Goal: Find specific page/section: Find specific page/section

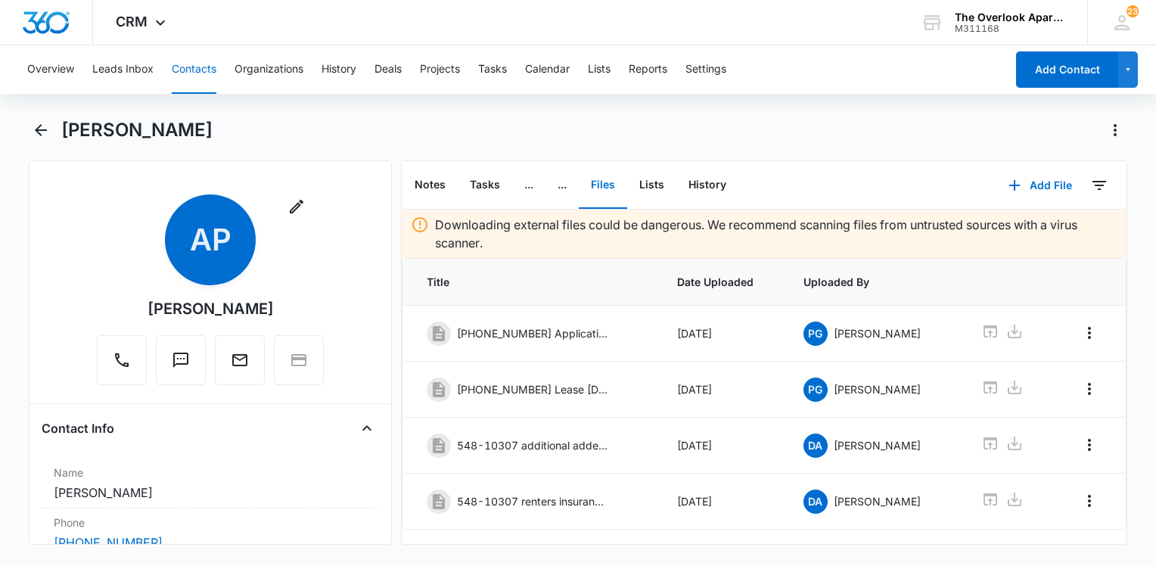
click at [203, 71] on button "Contacts" at bounding box center [194, 69] width 45 height 48
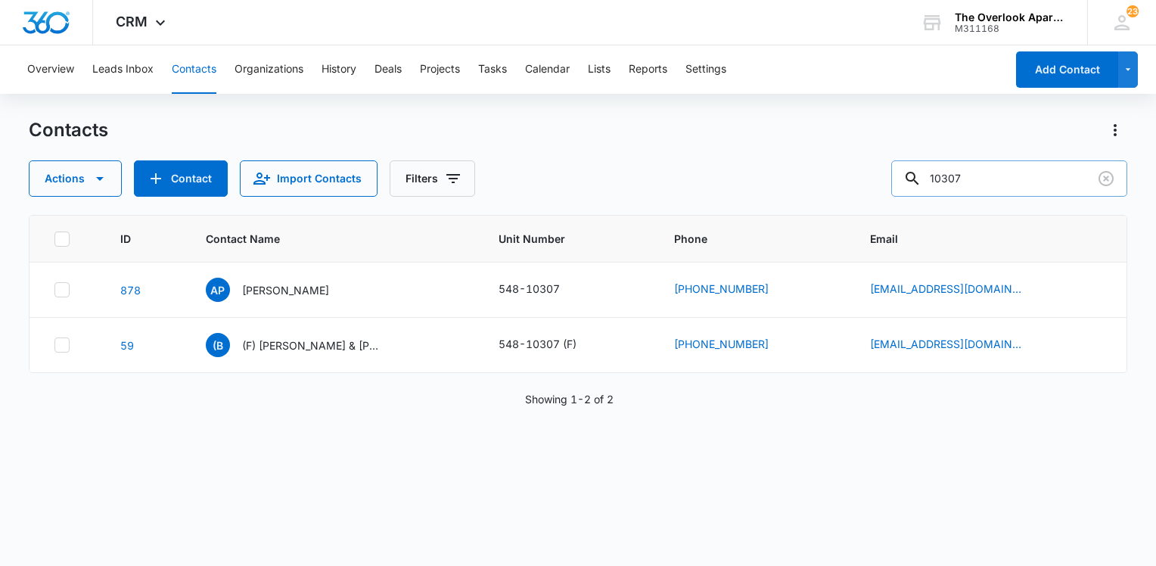
click at [1066, 183] on input "10307" at bounding box center [1009, 178] width 236 height 36
click at [1065, 183] on input "10307" at bounding box center [1009, 178] width 236 height 36
type input "2104"
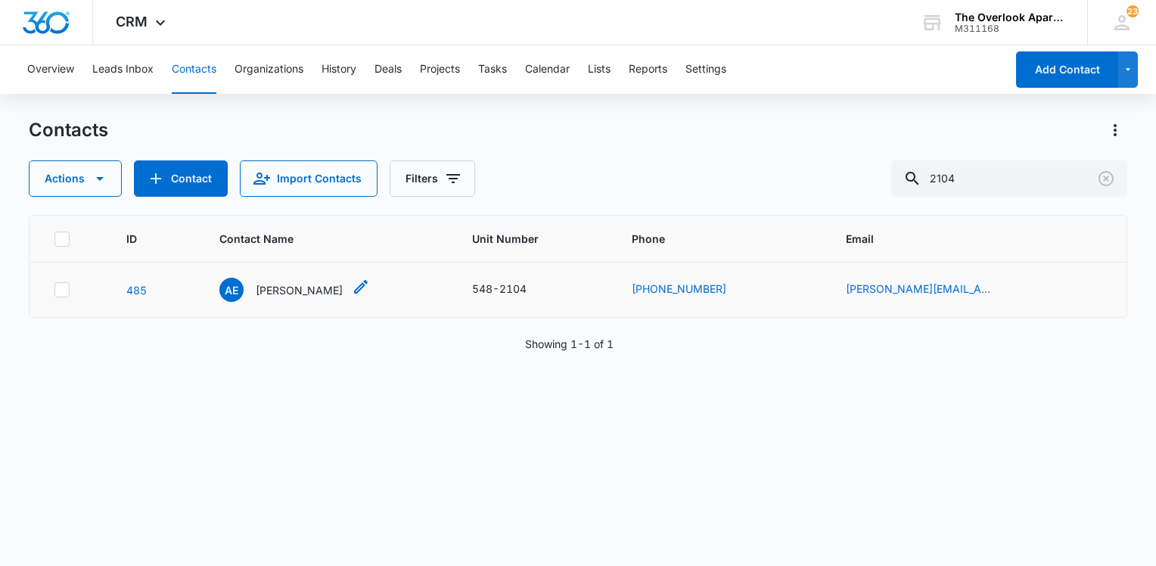
click at [315, 290] on p "[PERSON_NAME]" at bounding box center [299, 290] width 87 height 16
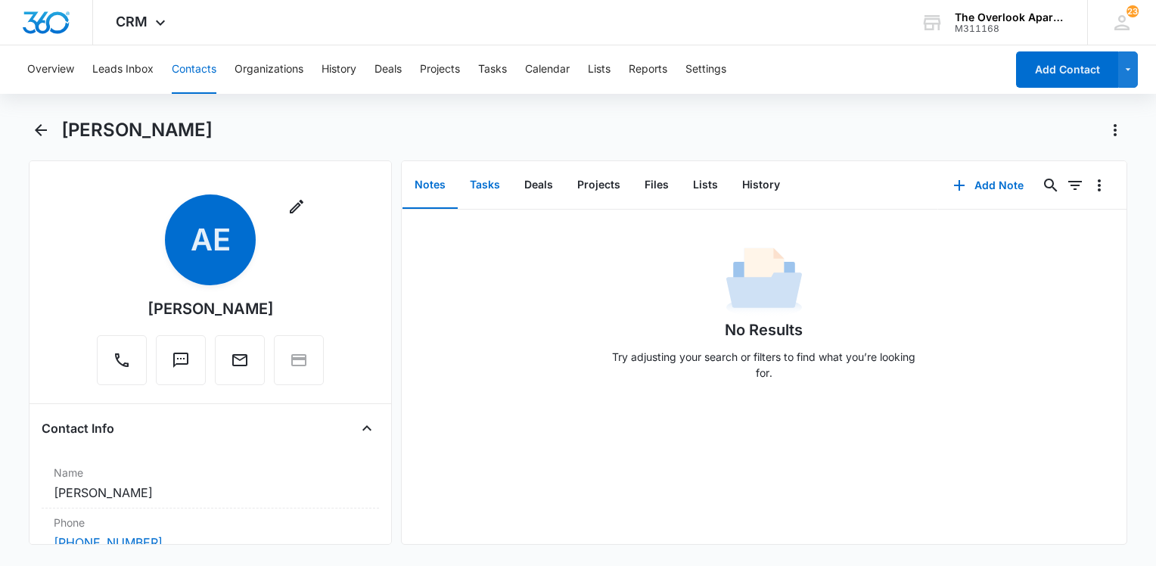
click at [495, 191] on button "Tasks" at bounding box center [485, 185] width 54 height 47
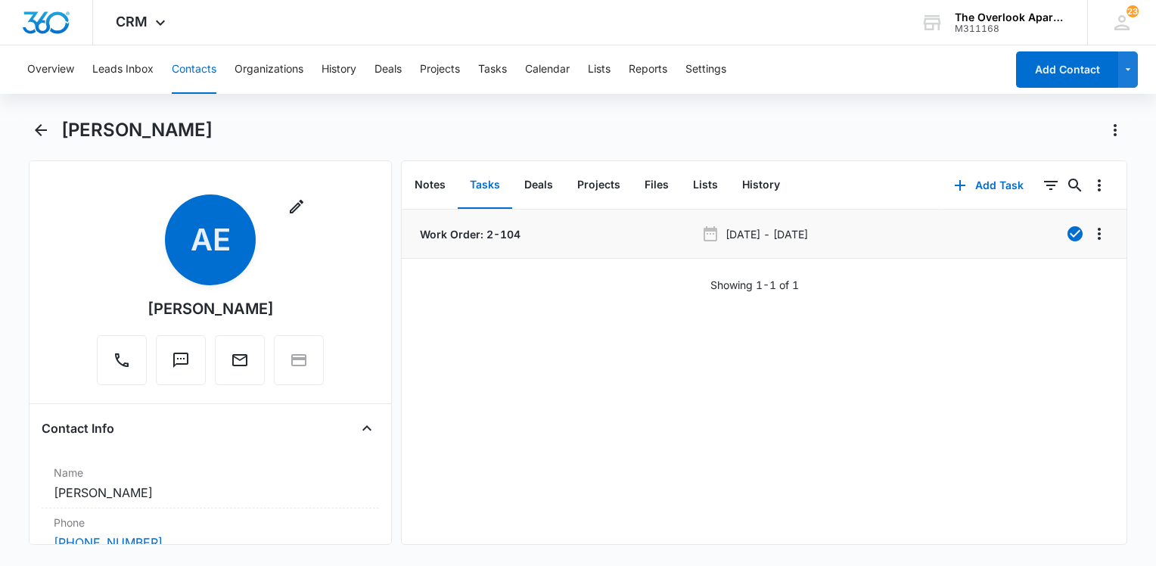
click at [470, 231] on p "Work Order: 2-104" at bounding box center [469, 234] width 104 height 16
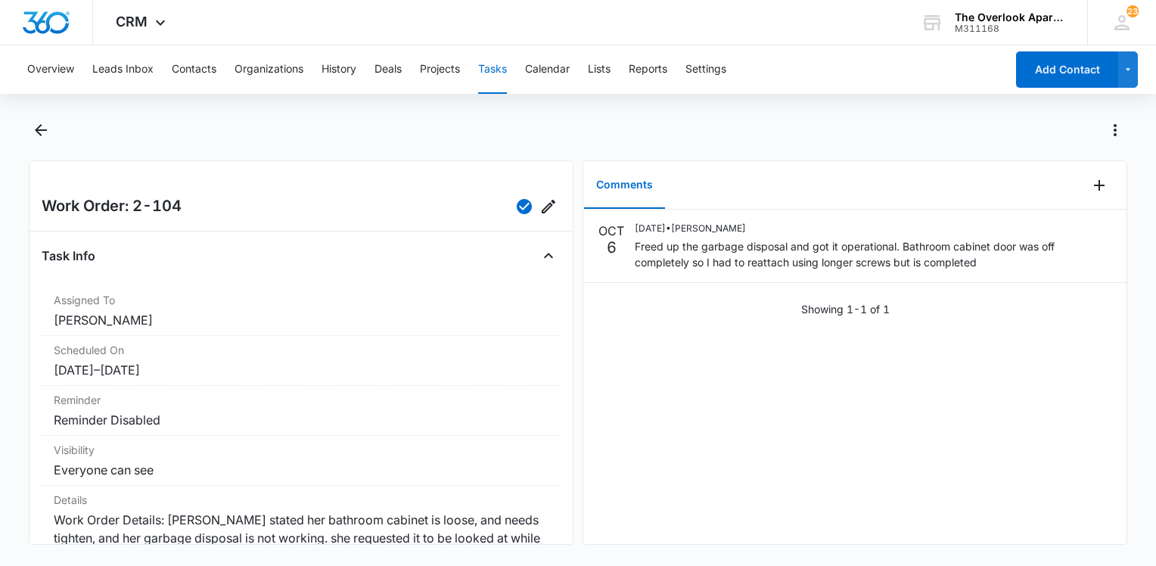
click at [815, 436] on div "[DATE] [DATE] • [PERSON_NAME] [PERSON_NAME] up the garbage disposal and got it …" at bounding box center [854, 376] width 543 height 334
click at [756, 381] on div "[DATE] [DATE] • [PERSON_NAME] [PERSON_NAME] up the garbage disposal and got it …" at bounding box center [854, 376] width 543 height 334
click at [50, 119] on button "Back" at bounding box center [40, 130] width 23 height 24
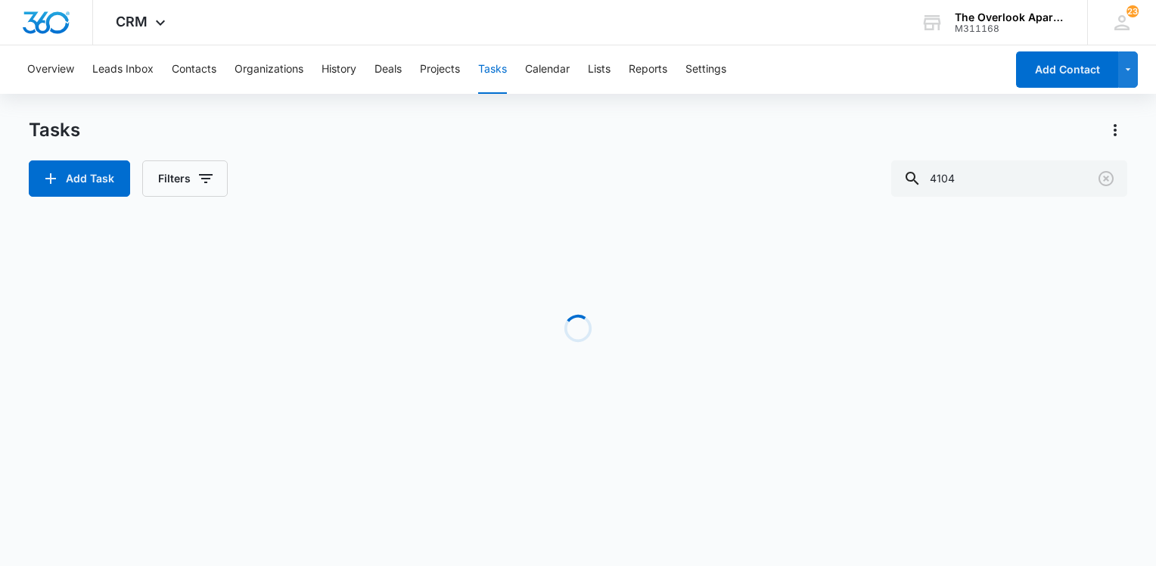
click at [500, 74] on button "Tasks" at bounding box center [492, 69] width 29 height 48
click at [996, 186] on input "4104" at bounding box center [1009, 178] width 236 height 36
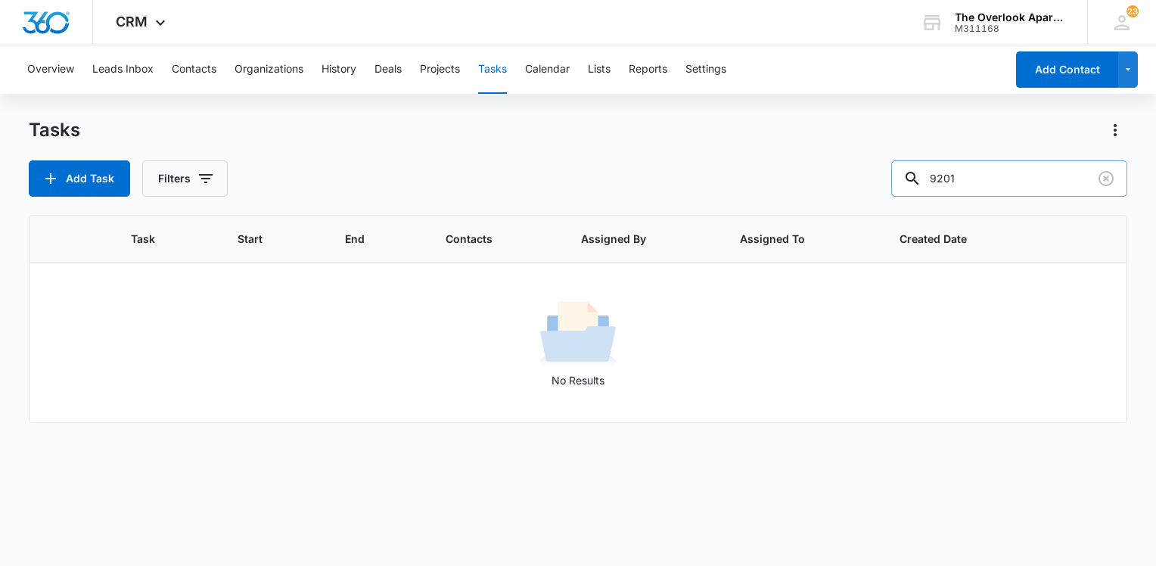
type input "9201"
click at [1008, 168] on input "9201" at bounding box center [1009, 178] width 236 height 36
click at [191, 65] on button "Contacts" at bounding box center [194, 69] width 45 height 48
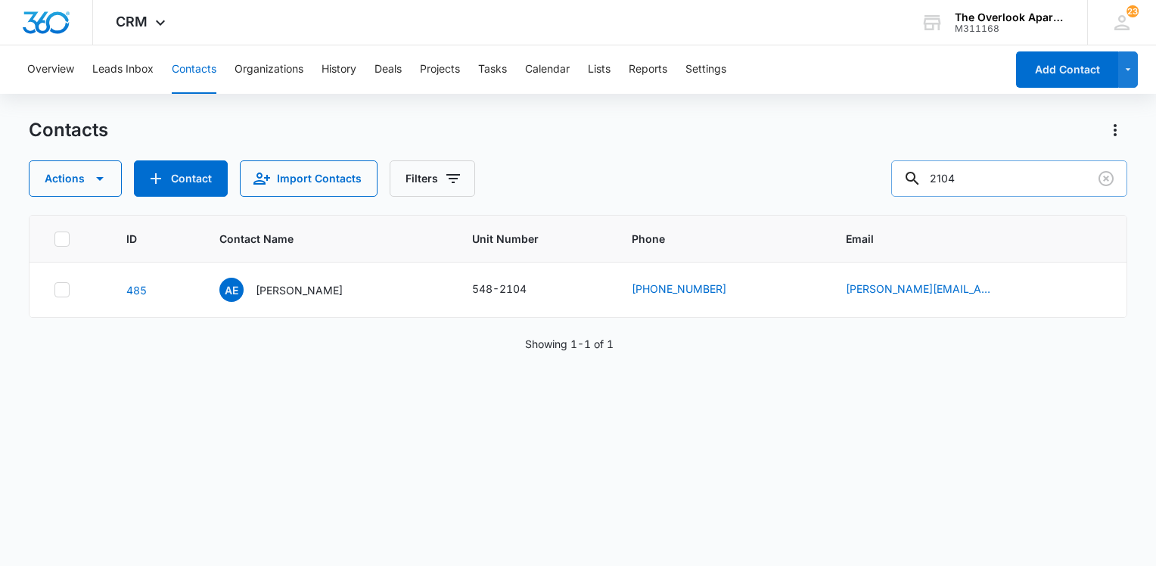
click at [1004, 181] on input "2104" at bounding box center [1009, 178] width 236 height 36
click at [1007, 183] on input "2104" at bounding box center [1009, 178] width 236 height 36
type input "9201"
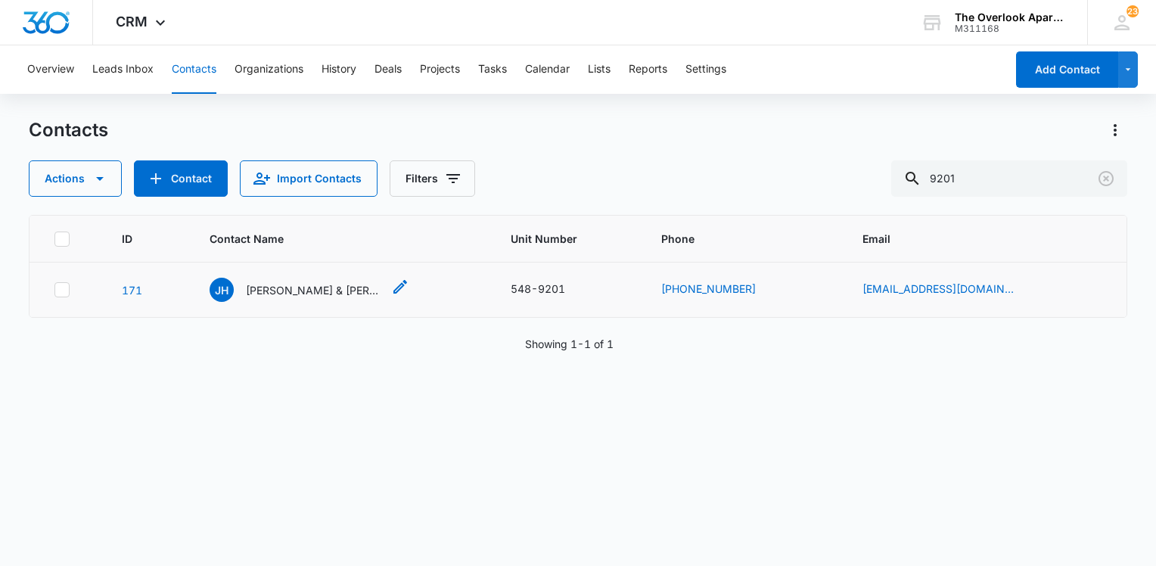
click at [309, 290] on p "[PERSON_NAME] & [PERSON_NAME]" at bounding box center [314, 290] width 136 height 16
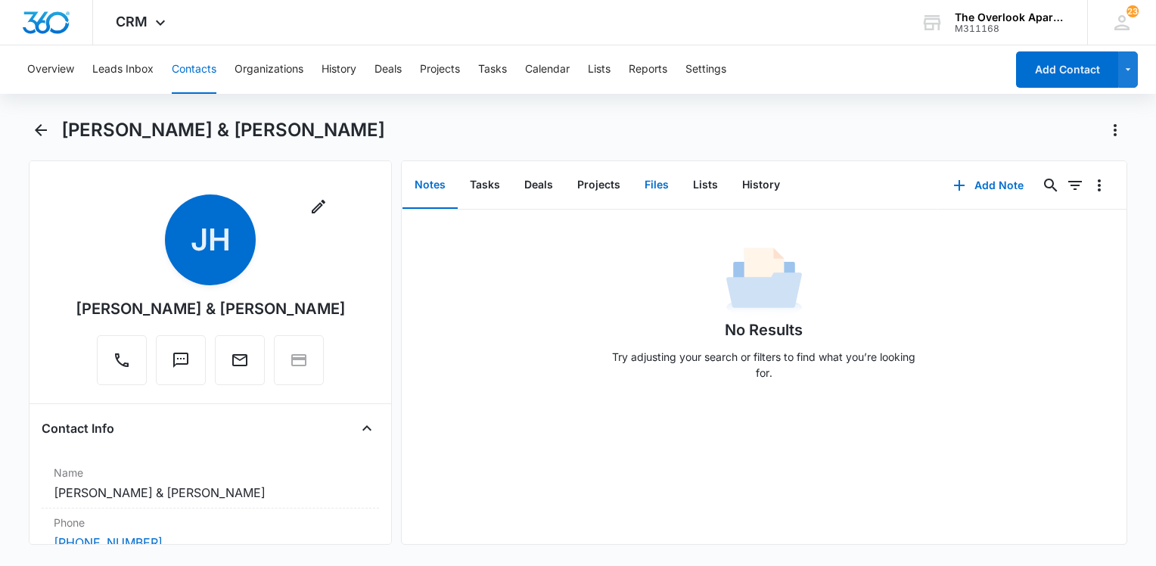
click at [650, 188] on button "Files" at bounding box center [656, 185] width 48 height 47
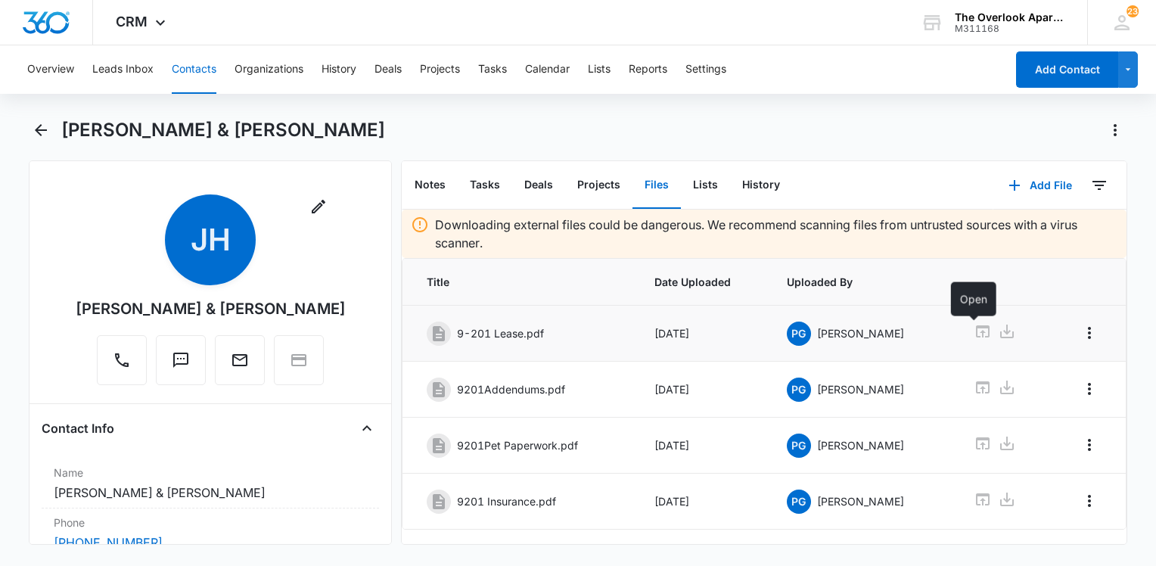
click at [976, 327] on icon at bounding box center [983, 331] width 14 height 12
click at [209, 67] on button "Contacts" at bounding box center [194, 69] width 45 height 48
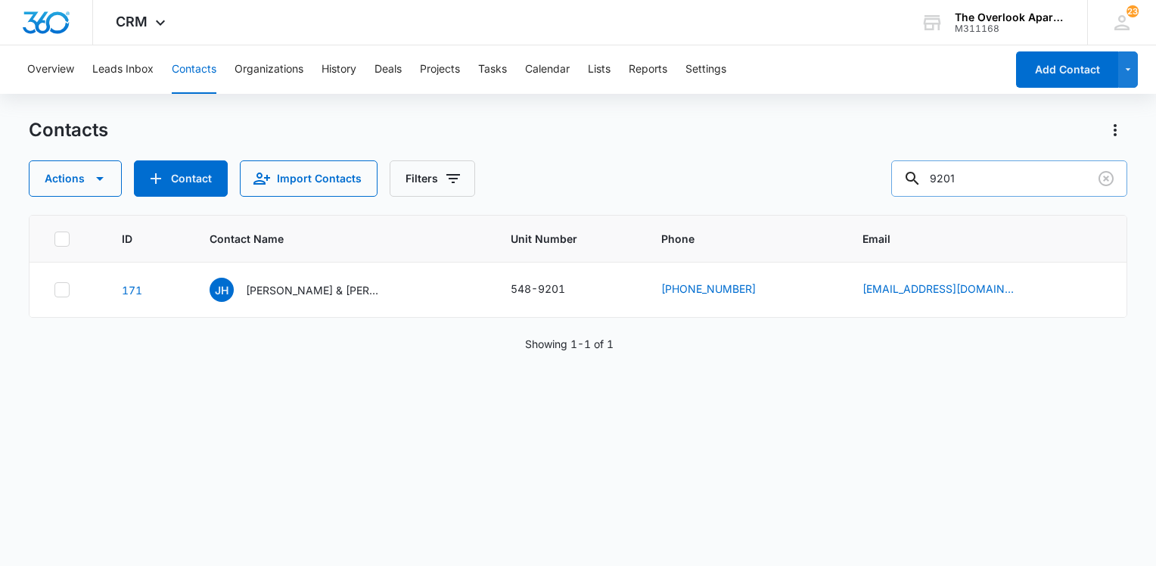
click at [976, 180] on input "9201" at bounding box center [1009, 178] width 236 height 36
click at [963, 172] on input "text" at bounding box center [1020, 178] width 213 height 36
click at [973, 170] on input "text" at bounding box center [1020, 178] width 213 height 36
type input "2104"
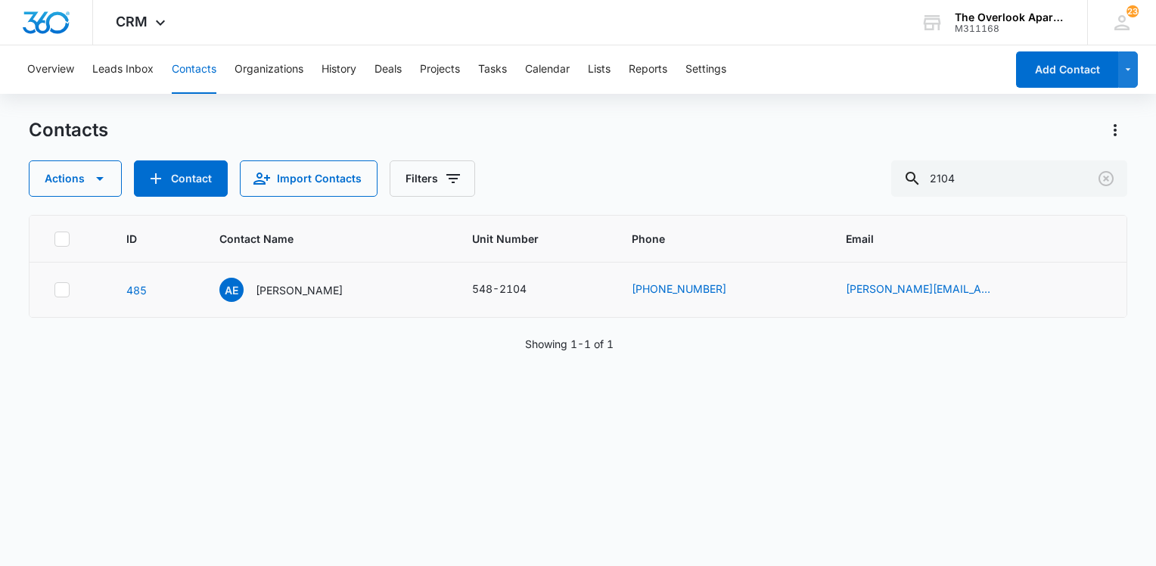
click at [299, 276] on td "AE [PERSON_NAME]" at bounding box center [327, 289] width 253 height 55
click at [299, 280] on div "AE [PERSON_NAME]" at bounding box center [280, 290] width 123 height 24
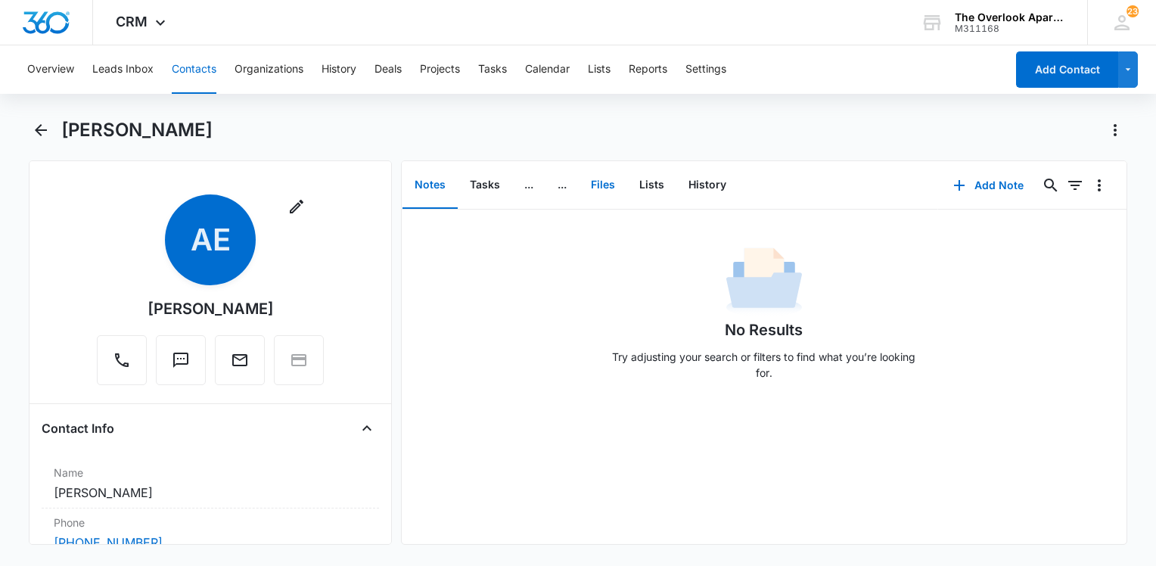
click at [608, 187] on button "Files" at bounding box center [603, 185] width 48 height 47
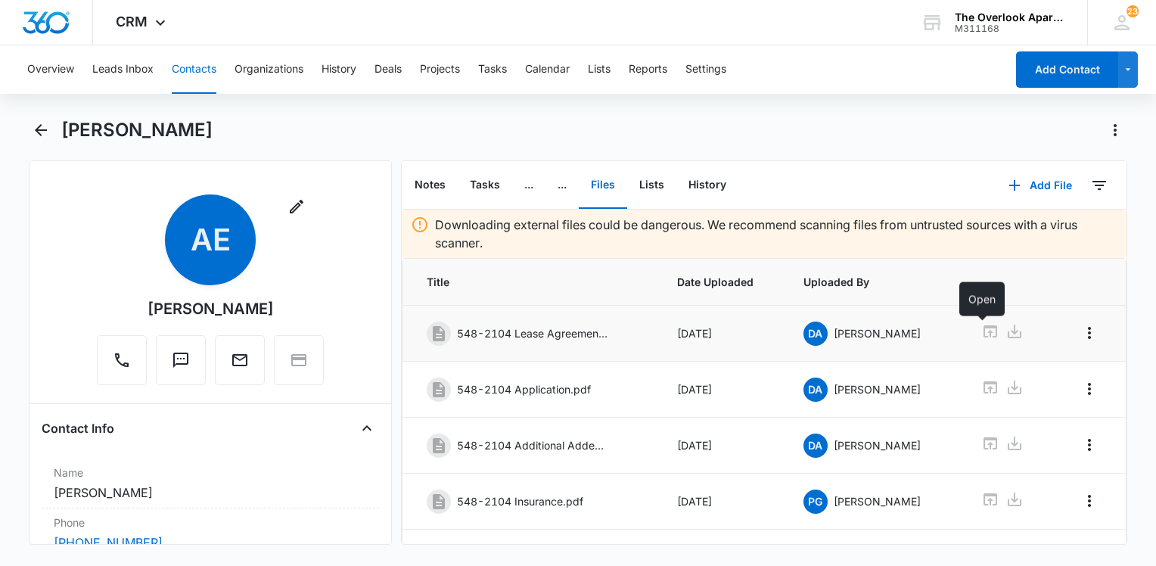
click at [981, 328] on icon at bounding box center [990, 331] width 18 height 18
